Goal: Check status

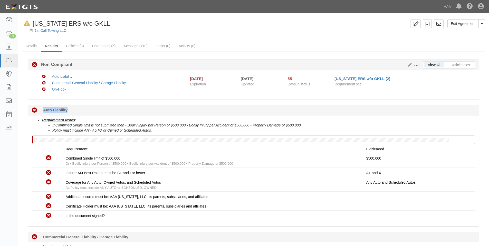
drag, startPoint x: 73, startPoint y: 111, endPoint x: 38, endPoint y: 112, distance: 34.4
click at [38, 112] on div "Non-Compliant 55 days (since 08/19/2025) Auto Liability" at bounding box center [253, 110] width 451 height 10
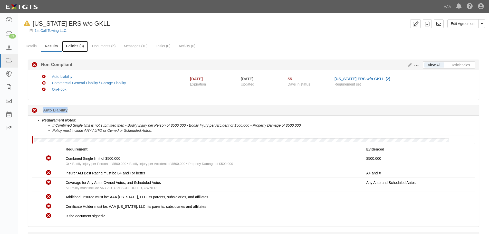
click at [78, 49] on link "Policies (3)" at bounding box center [74, 46] width 25 height 11
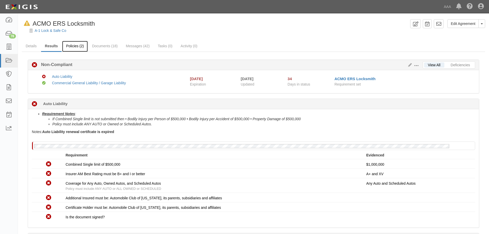
click at [77, 47] on link "Policies (2)" at bounding box center [74, 46] width 25 height 11
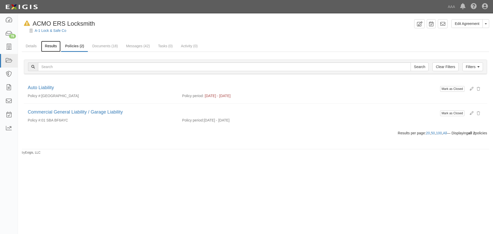
click at [55, 45] on link "Results" at bounding box center [51, 46] width 20 height 11
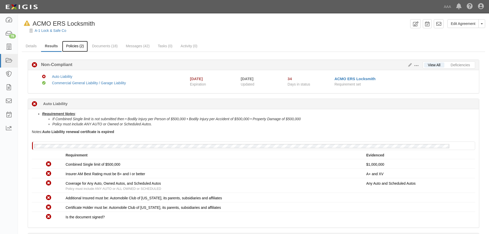
click at [79, 48] on link "Policies (2)" at bounding box center [74, 46] width 25 height 11
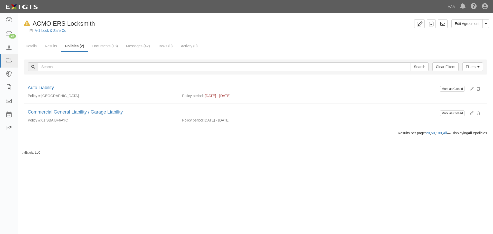
click at [328, 165] on div "Edit Agreement Toggle Agreement Dropdown View Audit Trail Archive Agreement Rem…" at bounding box center [246, 120] width 493 height 211
click at [55, 47] on link "Results" at bounding box center [51, 46] width 20 height 11
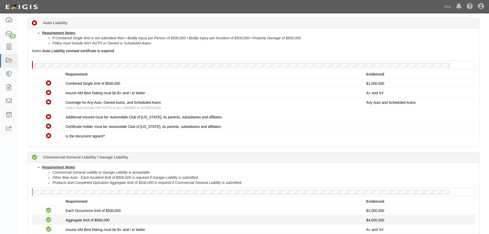
scroll to position [77, 0]
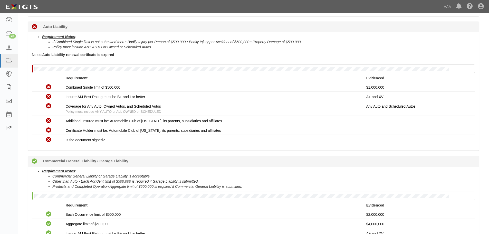
drag, startPoint x: 116, startPoint y: 54, endPoint x: 25, endPoint y: 54, distance: 90.6
click at [25, 54] on div "Non-Compliant 34 days (since [DATE]) Auto Liability Requirement Notes : If Comb…" at bounding box center [253, 147] width 459 height 251
